Goal: Find specific page/section: Find specific page/section

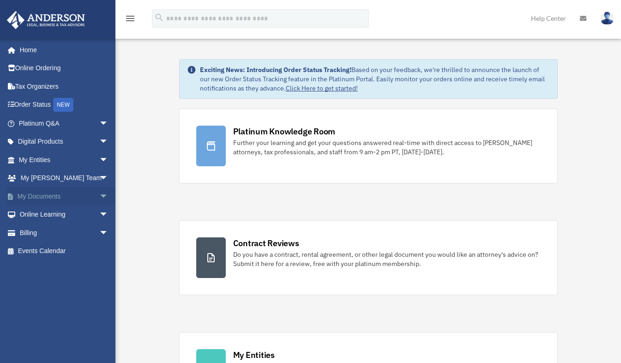
click at [60, 197] on link "My Documents arrow_drop_down" at bounding box center [64, 196] width 116 height 18
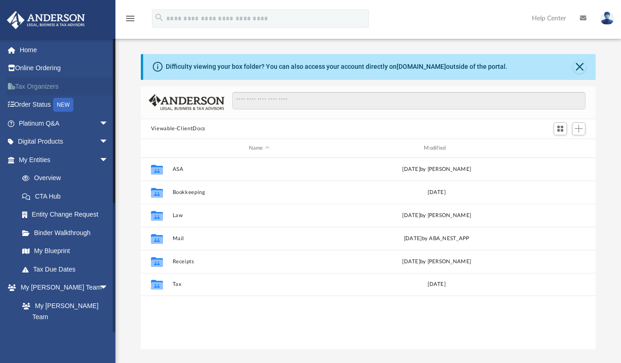
scroll to position [203, 448]
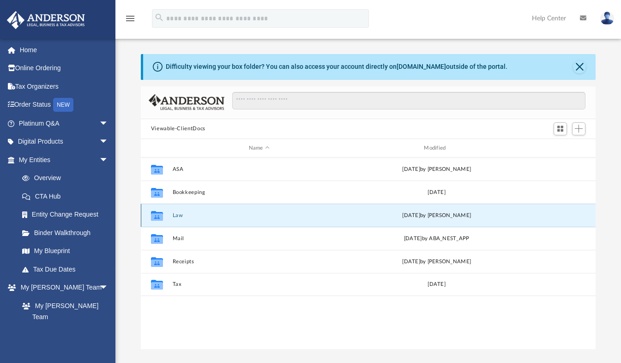
click at [180, 215] on button "Law" at bounding box center [259, 215] width 174 height 6
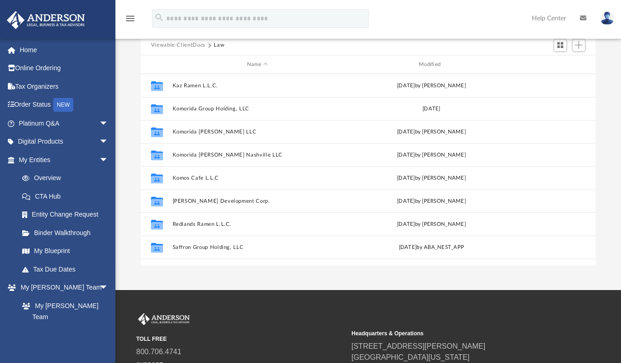
scroll to position [0, 0]
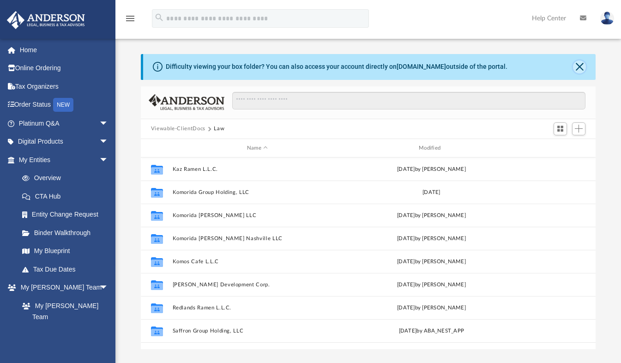
click at [579, 65] on button "Close" at bounding box center [579, 66] width 13 height 13
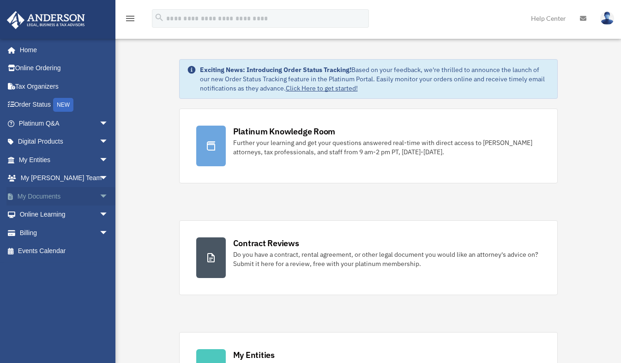
click at [51, 191] on link "My Documents arrow_drop_down" at bounding box center [64, 196] width 116 height 18
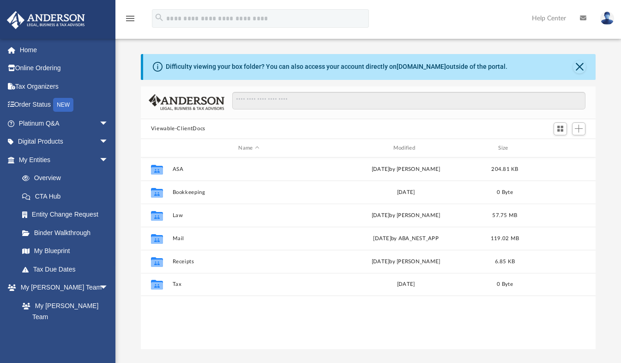
scroll to position [203, 448]
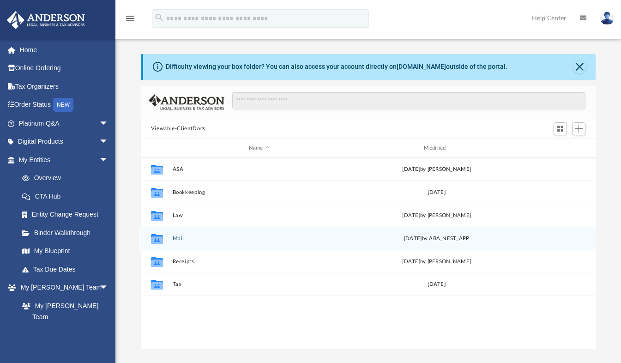
click at [176, 241] on button "Mail" at bounding box center [259, 238] width 174 height 6
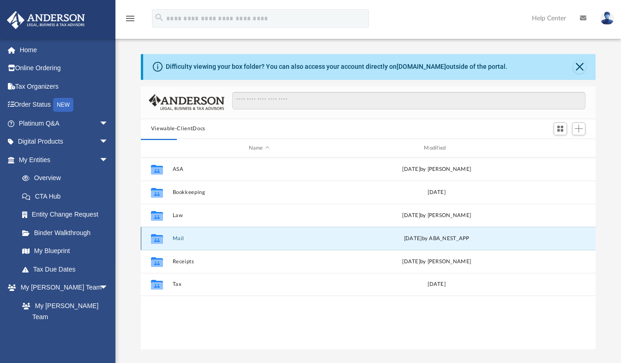
click at [187, 238] on button "Mail" at bounding box center [259, 238] width 174 height 6
click at [174, 239] on button "Mail" at bounding box center [259, 238] width 174 height 6
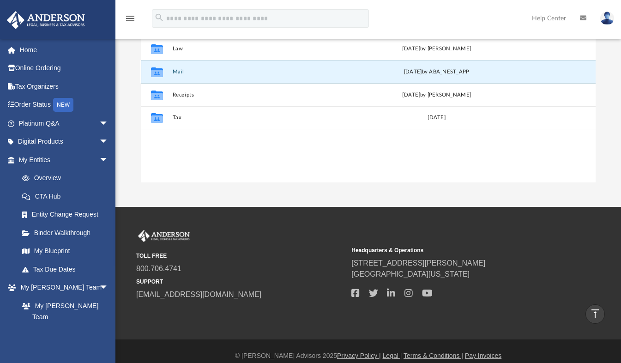
scroll to position [0, 0]
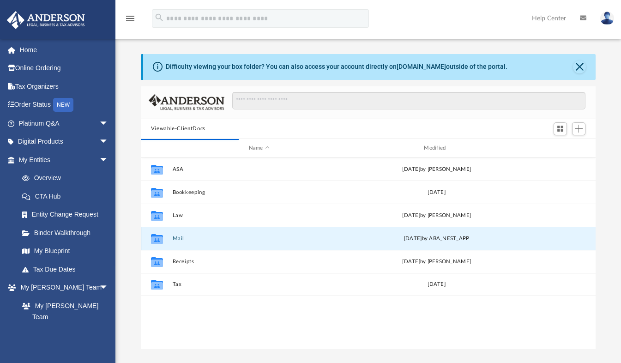
click at [159, 237] on icon "grid" at bounding box center [157, 239] width 12 height 7
click at [175, 236] on button "Mail" at bounding box center [259, 238] width 174 height 6
click at [180, 236] on button "Mail" at bounding box center [259, 238] width 174 height 6
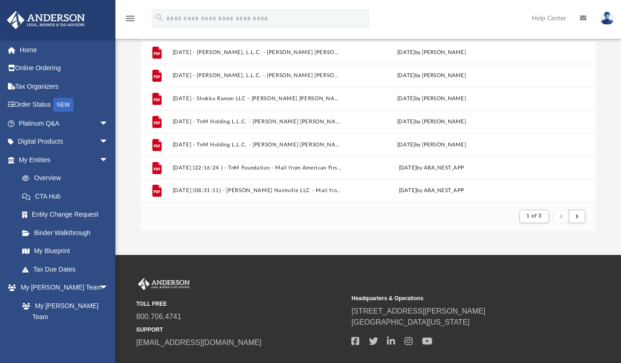
scroll to position [133, 0]
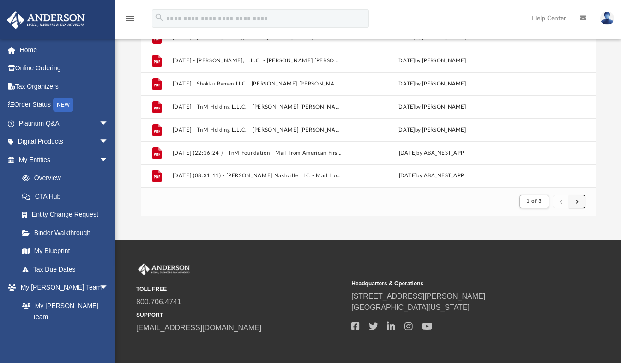
click at [576, 203] on span "submit" at bounding box center [577, 201] width 3 height 5
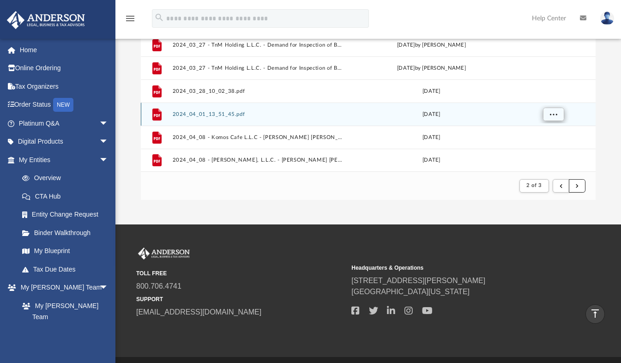
scroll to position [151, 0]
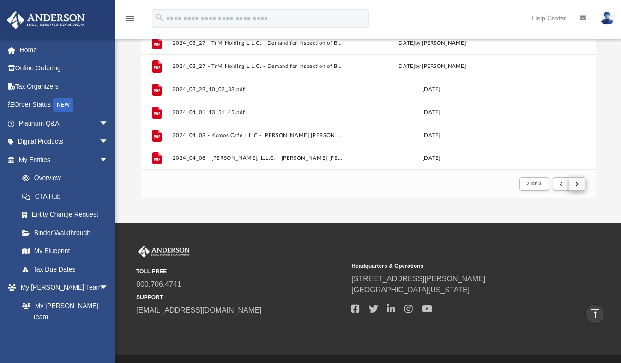
click at [585, 186] on div "2 of 3" at bounding box center [553, 183] width 70 height 17
click at [579, 187] on button "submit" at bounding box center [577, 183] width 17 height 13
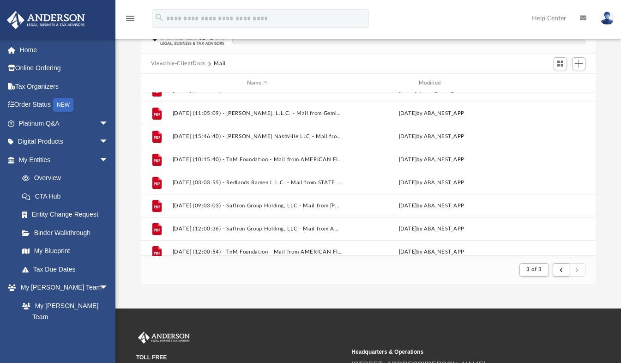
scroll to position [406, 0]
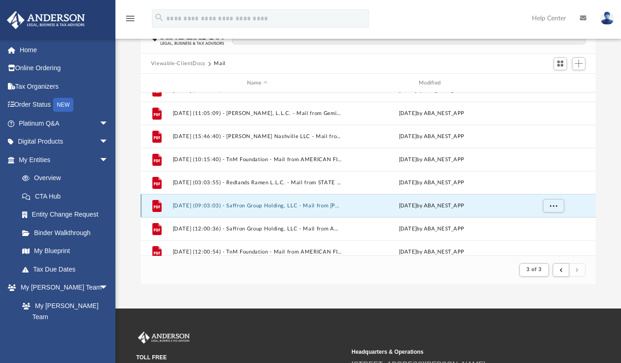
click at [262, 203] on button "[DATE] (09:03:03) - Saffron Group Holding, LLC - Mail from [PERSON_NAME].pdf" at bounding box center [257, 206] width 170 height 6
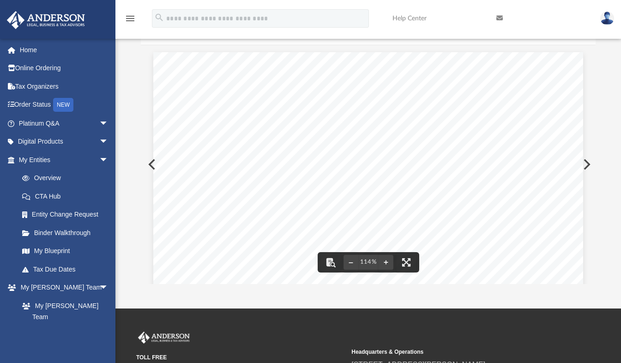
scroll to position [0, 0]
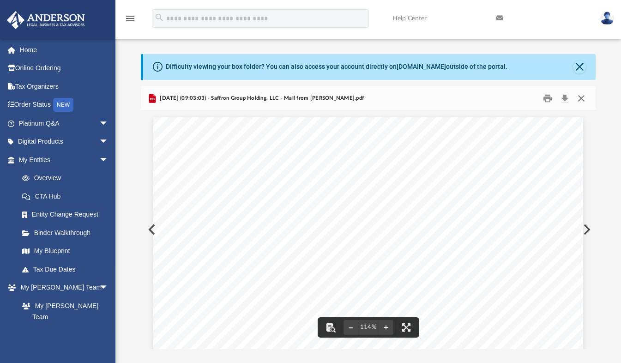
click at [583, 98] on button "Close" at bounding box center [581, 98] width 17 height 14
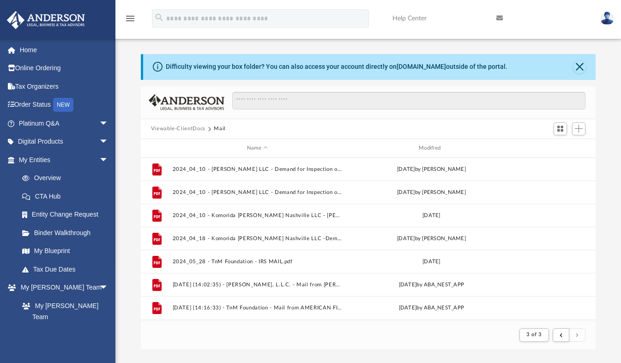
click at [609, 18] on img at bounding box center [607, 18] width 14 height 13
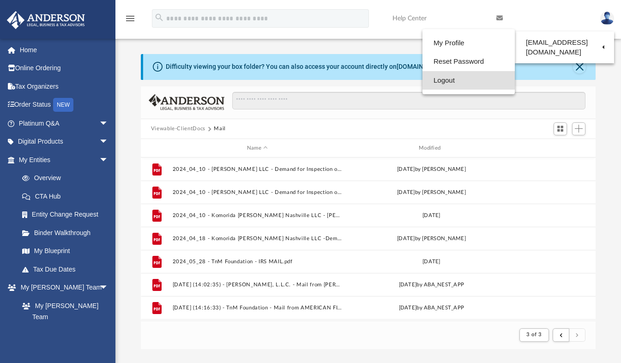
click at [422, 78] on link "Logout" at bounding box center [468, 80] width 92 height 19
